Goal: Task Accomplishment & Management: Manage account settings

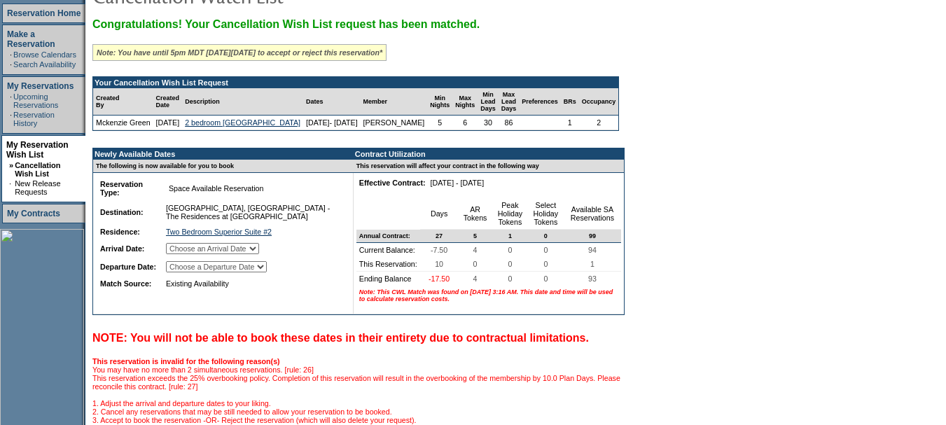
scroll to position [210, 0]
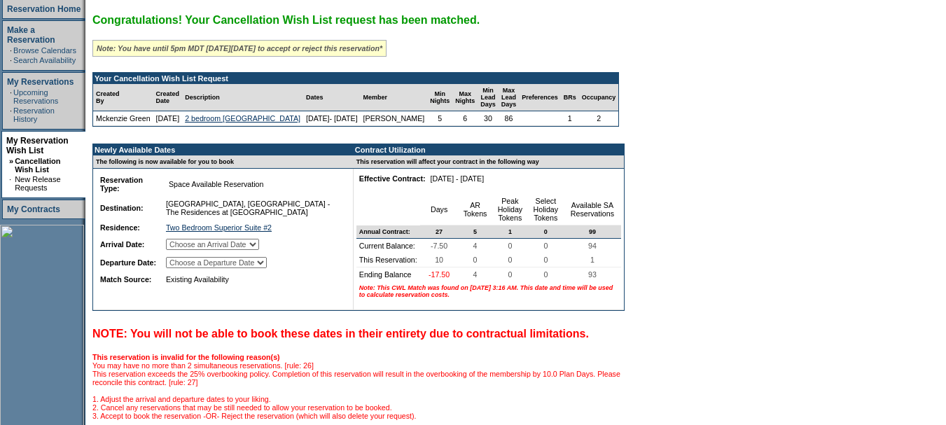
click at [259, 250] on select "Choose an Arrival Date [DATE] [DATE] [DATE] [DATE] [DATE]" at bounding box center [212, 244] width 93 height 11
select select "[DATE]"
click at [183, 250] on select "Choose an Arrival Date [DATE] [DATE] [DATE] [DATE] [DATE]" at bounding box center [212, 244] width 93 height 11
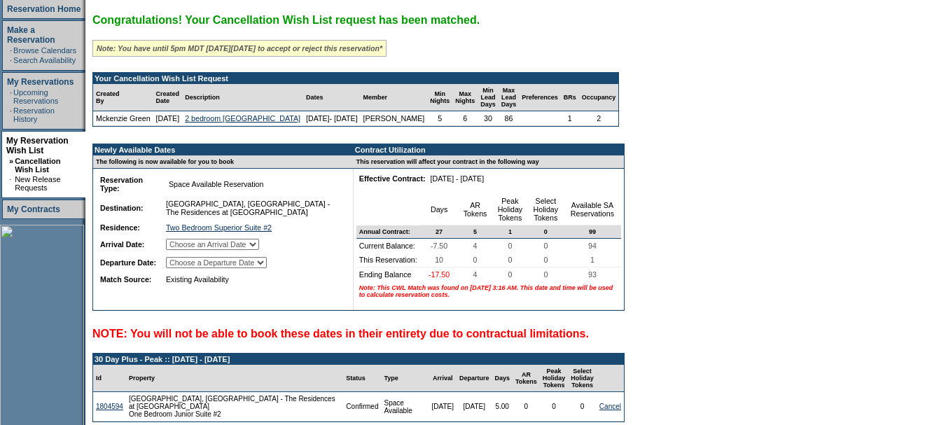
click at [267, 268] on select "Choose a Departure Date [DATE] [DATE] [DATE] [DATE] [DATE]" at bounding box center [216, 262] width 101 height 11
select select "[DATE]"
click at [185, 268] on select "Choose a Departure Date [DATE] [DATE] [DATE] [DATE] [DATE]" at bounding box center [216, 262] width 101 height 11
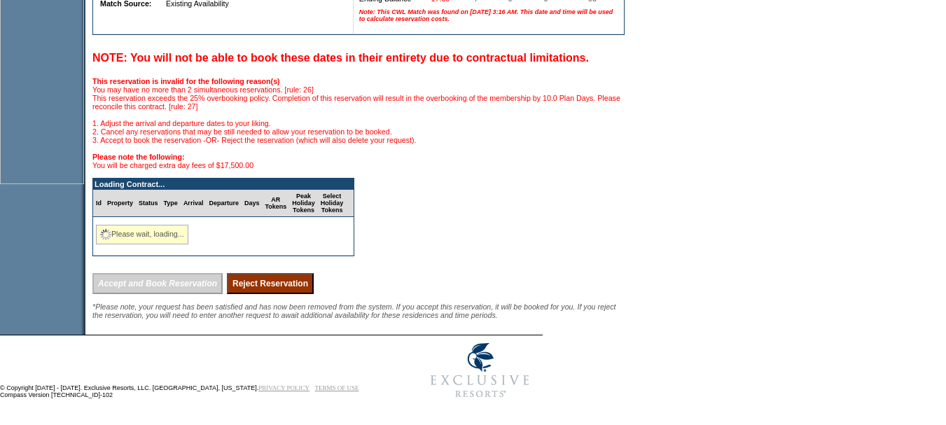
scroll to position [490, 0]
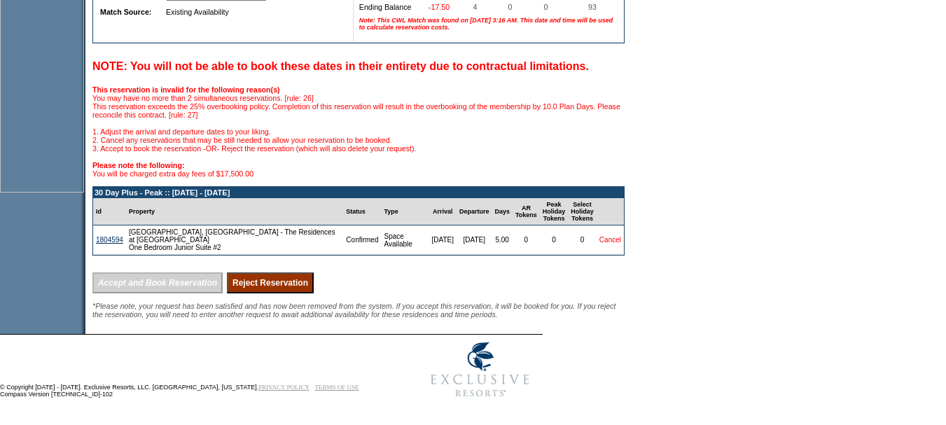
click at [620, 244] on link "Cancel" at bounding box center [610, 240] width 22 height 8
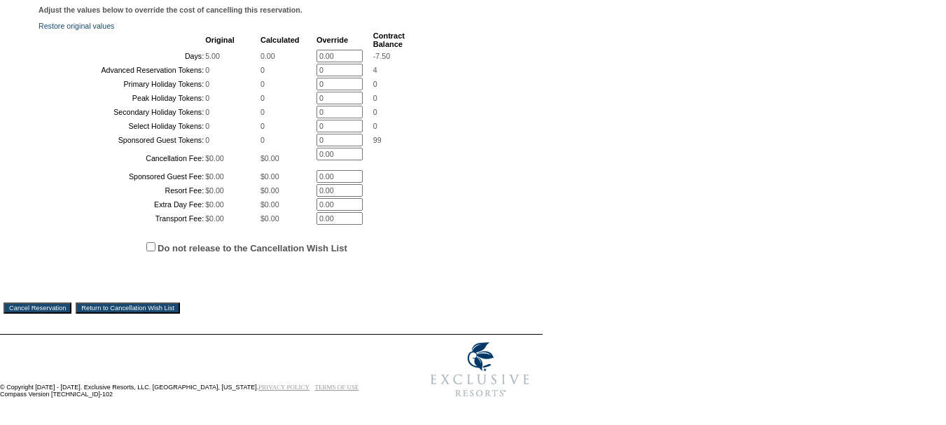
scroll to position [350, 0]
click at [42, 314] on input "Cancel Reservation" at bounding box center [38, 307] width 68 height 11
